Goal: Task Accomplishment & Management: Manage account settings

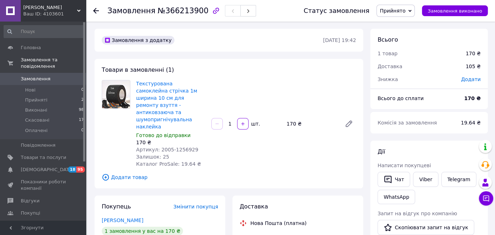
click at [18, 73] on link "Замовлення 0" at bounding box center [44, 79] width 88 height 12
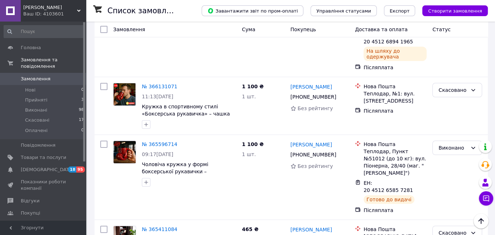
scroll to position [179, 0]
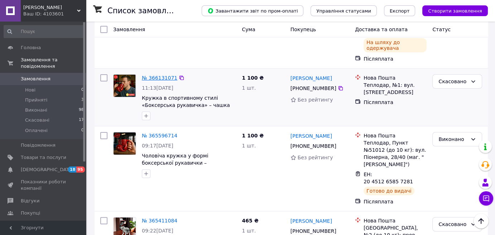
click at [153, 75] on link "№ 366131071" at bounding box center [159, 78] width 35 height 6
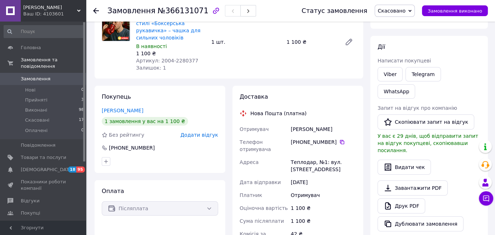
scroll to position [37, 0]
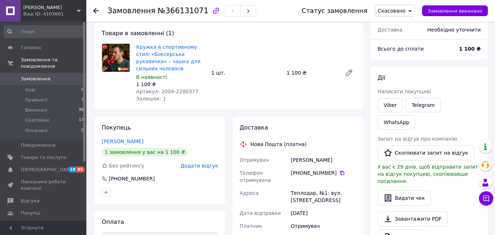
click at [94, 9] on icon at bounding box center [96, 11] width 6 height 6
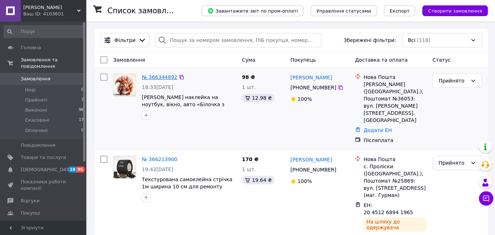
click at [156, 76] on link "№ 366344892" at bounding box center [159, 77] width 35 height 6
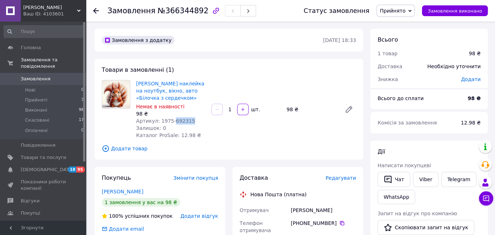
drag, startPoint x: 190, startPoint y: 121, endPoint x: 170, endPoint y: 121, distance: 19.3
click at [170, 121] on div "Артикул: 1975-692315" at bounding box center [170, 120] width 69 height 7
copy span "692315"
click at [158, 85] on link "[PERSON_NAME] наклейка на ноутбук, вікно, авто «Білочка з сердечком»" at bounding box center [170, 91] width 68 height 20
